Goal: Navigation & Orientation: Find specific page/section

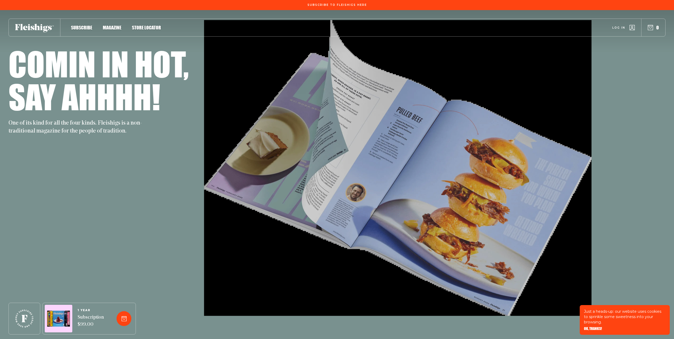
click at [115, 25] on span "Magazine" at bounding box center [112, 22] width 19 height 6
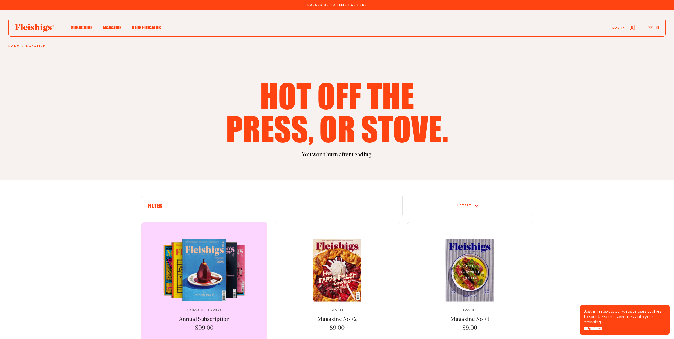
click at [79, 25] on span "Subscribe" at bounding box center [81, 22] width 21 height 6
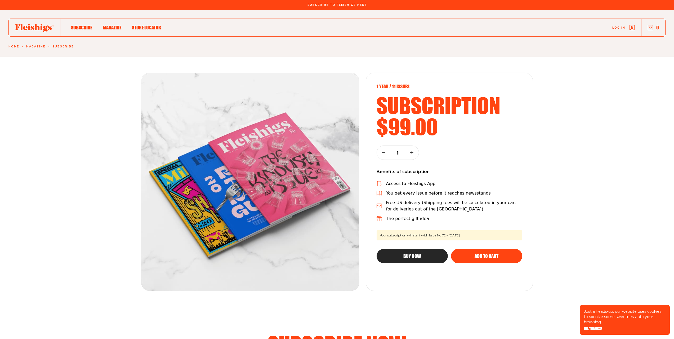
click at [154, 25] on span "Store locator" at bounding box center [146, 22] width 29 height 6
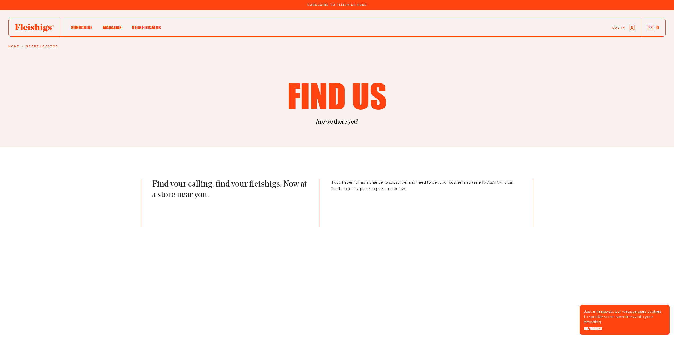
click at [115, 25] on span "Magazine" at bounding box center [112, 22] width 19 height 6
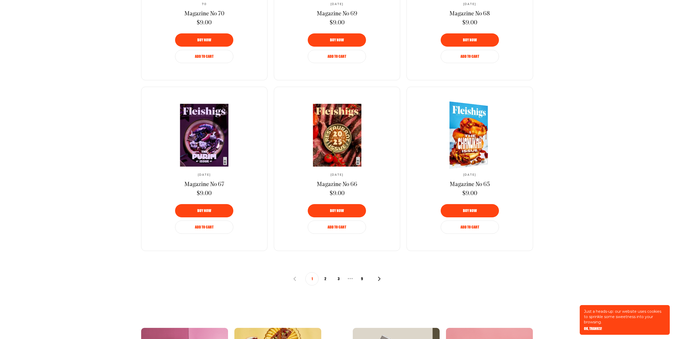
scroll to position [530, 0]
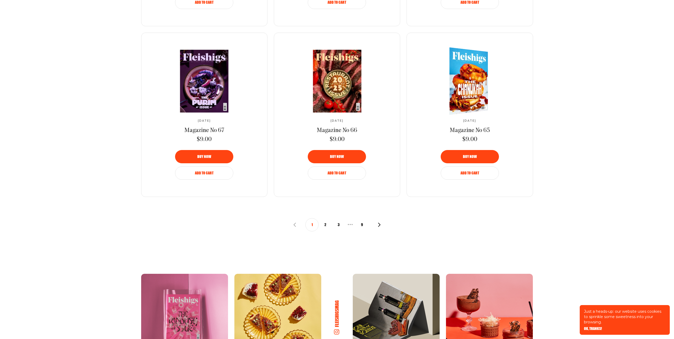
click at [465, 78] on img at bounding box center [465, 81] width 71 height 72
